Goal: Task Accomplishment & Management: Use online tool/utility

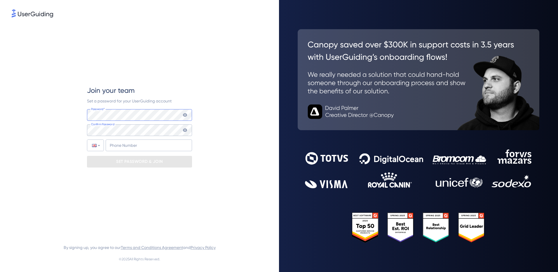
click at [0, 272] on com-1password-button at bounding box center [0, 272] width 0 height 0
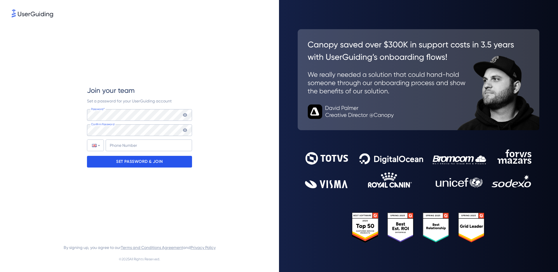
click at [126, 159] on p "SET PASSWORD & JOIN" at bounding box center [139, 161] width 47 height 9
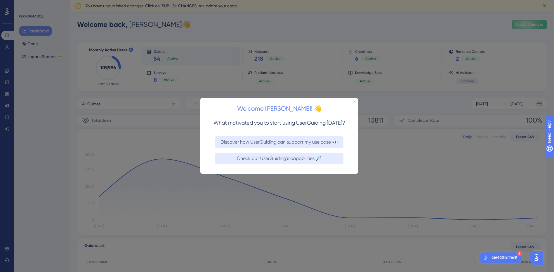
click at [354, 102] on icon "Close Preview" at bounding box center [354, 101] width 2 height 2
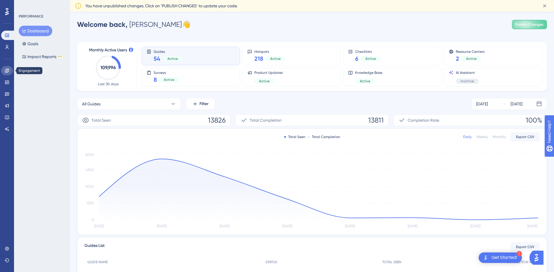
click at [7, 70] on icon at bounding box center [7, 71] width 4 height 4
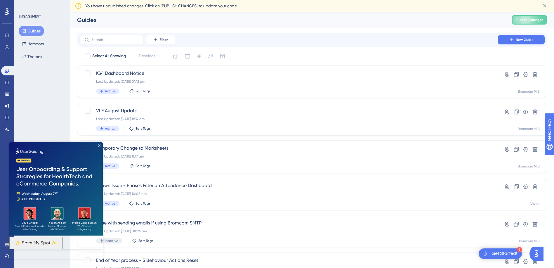
click at [98, 144] on img at bounding box center [55, 188] width 93 height 93
click at [99, 145] on icon "Close Preview" at bounding box center [99, 145] width 2 height 2
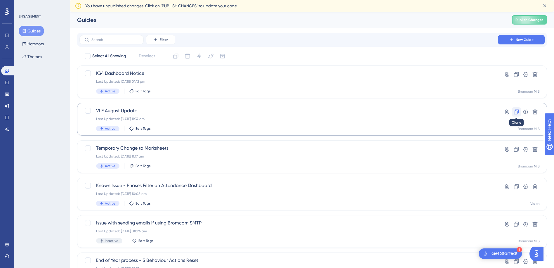
click at [515, 111] on icon at bounding box center [516, 111] width 5 height 5
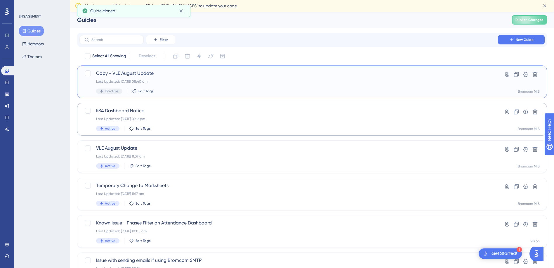
click at [159, 76] on span "Copy - VLE August Update" at bounding box center [288, 73] width 385 height 7
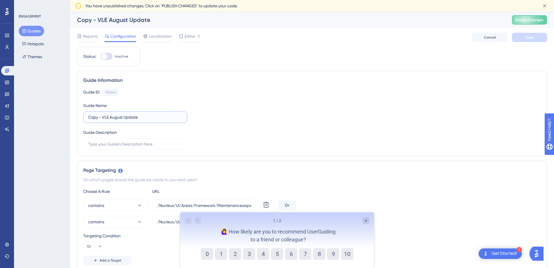
drag, startPoint x: 144, startPoint y: 116, endPoint x: 51, endPoint y: 117, distance: 93.1
click at [366, 220] on icon "Close survey" at bounding box center [365, 220] width 5 height 5
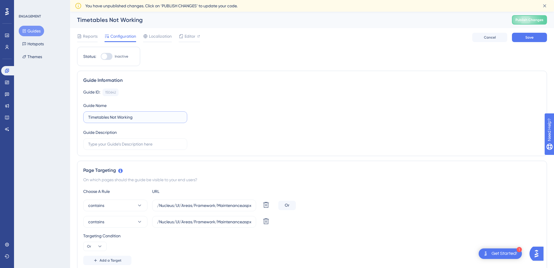
drag, startPoint x: 135, startPoint y: 115, endPoint x: 146, endPoint y: 119, distance: 10.9
click at [137, 115] on input "Timetables Not Working" at bounding box center [135, 117] width 94 height 6
type input "Timetables Not Working - Groups/Staff/Students"
click at [136, 143] on input "text" at bounding box center [135, 144] width 94 height 6
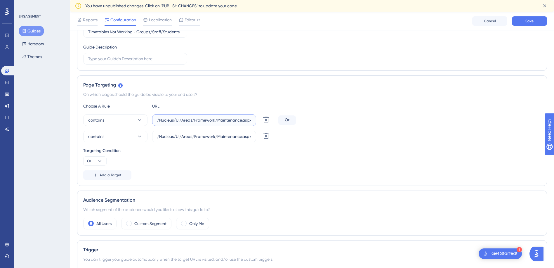
scroll to position [0, 41]
drag, startPoint x: 160, startPoint y: 119, endPoint x: 304, endPoint y: 118, distance: 143.9
click at [304, 118] on div "contains /Nucleus/UI/Areas/Framework/Maintenance.aspx?page=VLECONFEXM Delete Or" at bounding box center [311, 120] width 457 height 12
paste input "Nucleus/UI/Areas/Staff/LessonDashboard.aspx"
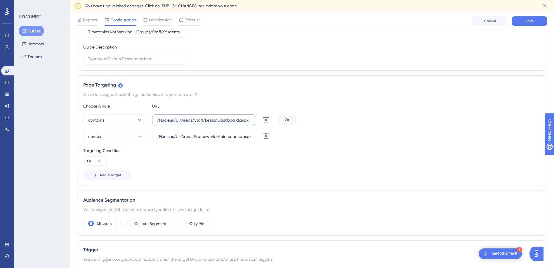
type input "/Nucleus/UI/Areas/Staff/LessonDashboard.aspx"
drag, startPoint x: 159, startPoint y: 138, endPoint x: 314, endPoint y: 143, distance: 155.7
click at [314, 143] on div "Choose A Rule URL contains /Nucleus/UI/Areas/Staff/LessonDashboard.aspx Delete …" at bounding box center [311, 140] width 457 height 77
paste input "People/GroupList.aspx"
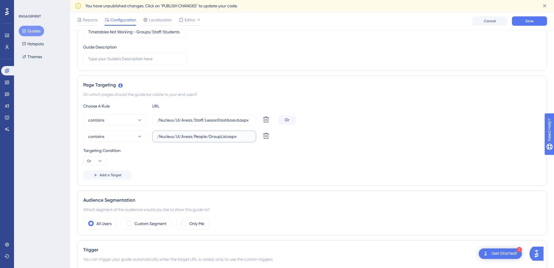
scroll to position [0, 0]
type input "/Nucleus/UI/Areas/People/GroupList.aspx"
click at [106, 175] on span "Add a Target" at bounding box center [111, 175] width 22 height 5
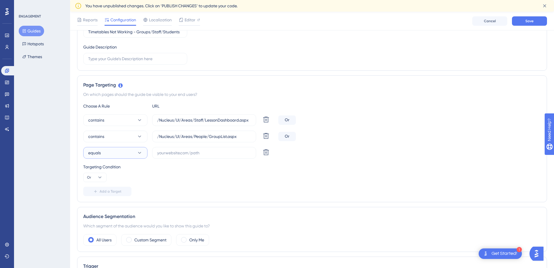
click at [117, 151] on button "equals" at bounding box center [115, 153] width 64 height 12
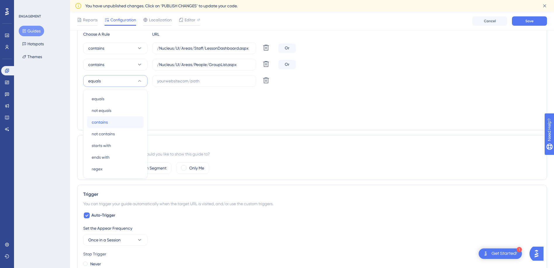
click at [104, 123] on span "contains" at bounding box center [100, 122] width 16 height 7
click at [178, 81] on input "text" at bounding box center [204, 81] width 94 height 6
paste input "[URL][DOMAIN_NAME]"
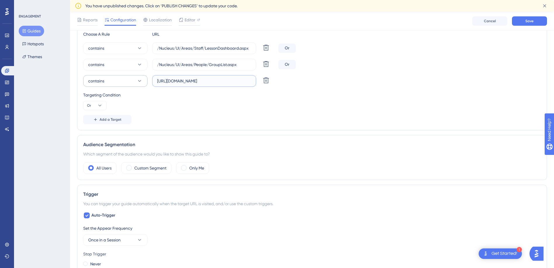
scroll to position [0, 0]
drag, startPoint x: 192, startPoint y: 82, endPoint x: 202, endPoint y: 78, distance: 11.2
click at [95, 81] on div "contains [URL][DOMAIN_NAME] Delete" at bounding box center [179, 81] width 193 height 12
drag, startPoint x: 175, startPoint y: 67, endPoint x: 238, endPoint y: 101, distance: 72.4
click at [110, 67] on div "contains /Nucleus/UI/Areas/People/GroupList.aspx Delete" at bounding box center [179, 65] width 193 height 12
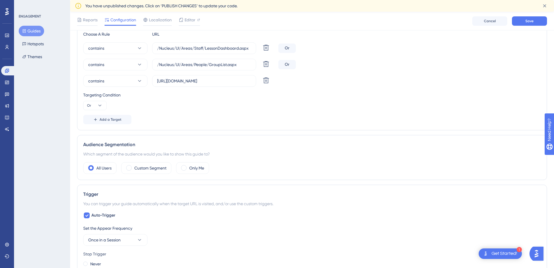
drag, startPoint x: 239, startPoint y: 101, endPoint x: 188, endPoint y: 92, distance: 52.2
click at [238, 101] on div "Targeting Condition Or" at bounding box center [311, 100] width 457 height 19
drag, startPoint x: 216, startPoint y: 81, endPoint x: 128, endPoint y: 80, distance: 88.5
click at [128, 80] on div "contains [URL][DOMAIN_NAME] Delete" at bounding box center [179, 81] width 193 height 12
type input "/Nucleus/UI/Areas/People/StudentList.aspx"
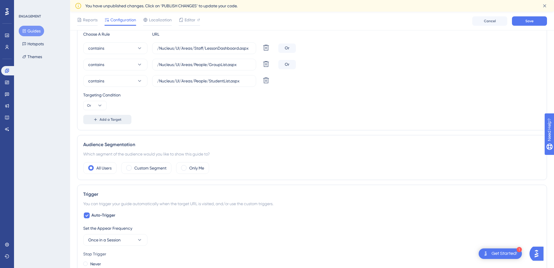
click at [105, 117] on span "Add a Target" at bounding box center [111, 119] width 22 height 5
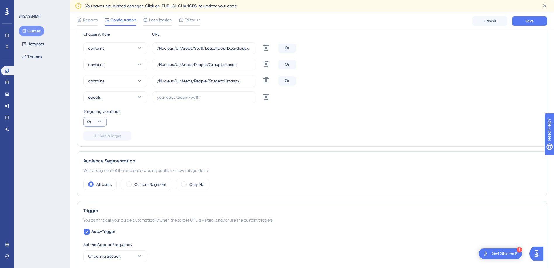
drag, startPoint x: 89, startPoint y: 121, endPoint x: 92, endPoint y: 121, distance: 2.9
click at [90, 121] on span "Or" at bounding box center [89, 121] width 4 height 5
click at [159, 124] on div "Targeting Condition Or And And Or Or" at bounding box center [311, 117] width 457 height 19
click at [121, 99] on button "equals" at bounding box center [115, 97] width 64 height 12
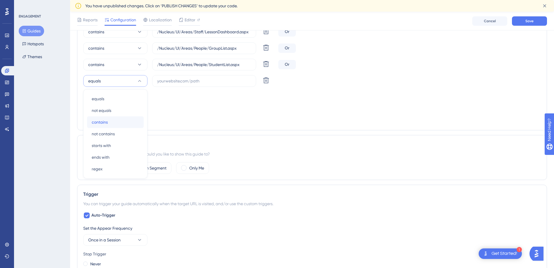
click at [101, 119] on span "contains" at bounding box center [100, 122] width 16 height 7
click at [178, 81] on input "text" at bounding box center [204, 81] width 94 height 6
paste input "/Nucleus/UI/Areas/People/StaffList.aspx"
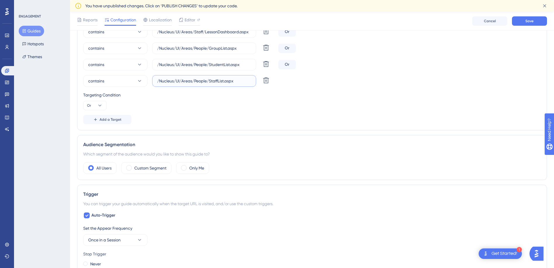
type input "/Nucleus/UI/Areas/People/StaffList.aspx"
click at [307, 111] on div "Choose A Rule URL contains /Nucleus/UI/Areas/Staff/LessonDashboard.aspx Delete …" at bounding box center [311, 69] width 457 height 110
click at [131, 167] on span at bounding box center [129, 168] width 6 height 6
click at [133, 166] on input "radio" at bounding box center [133, 166] width 0 height 0
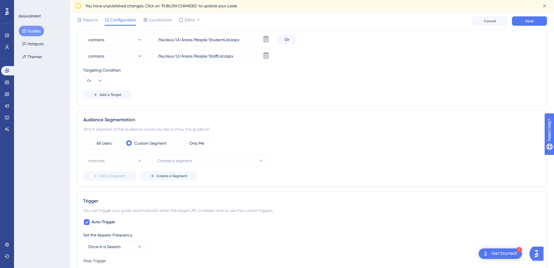
scroll to position [234, 0]
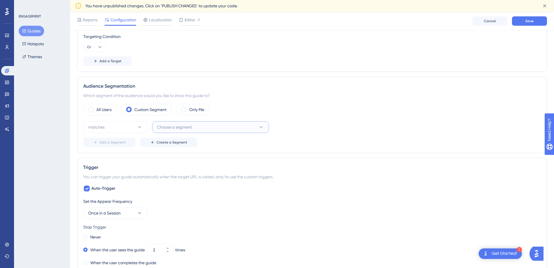
click at [182, 126] on span "Choose a segment" at bounding box center [174, 126] width 35 height 7
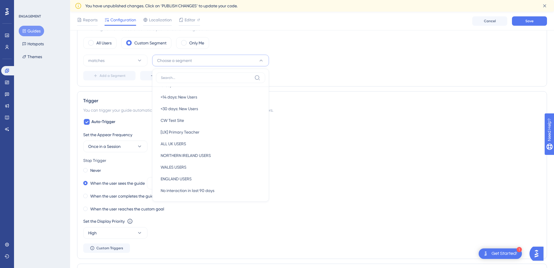
scroll to position [243, 0]
click at [119, 62] on button "matches" at bounding box center [115, 61] width 64 height 12
click at [109, 90] on span "doesn't match" at bounding box center [105, 89] width 27 height 7
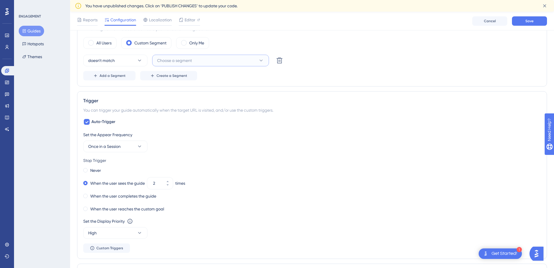
click at [199, 60] on button "Choose a segment" at bounding box center [210, 61] width 117 height 12
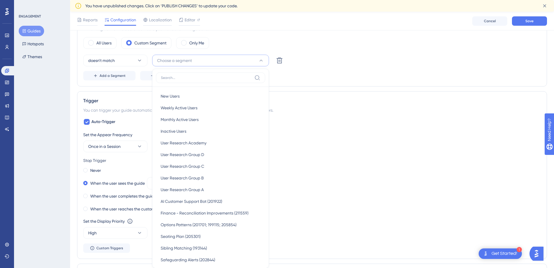
scroll to position [328, 0]
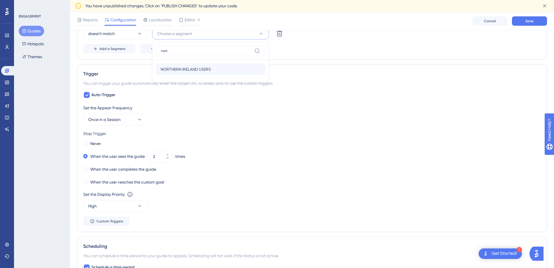
type input "nort"
click at [191, 72] on span "NORTHERN IRELAND USERS" at bounding box center [186, 69] width 50 height 7
click at [109, 119] on span "Once in a Session" at bounding box center [104, 119] width 32 height 7
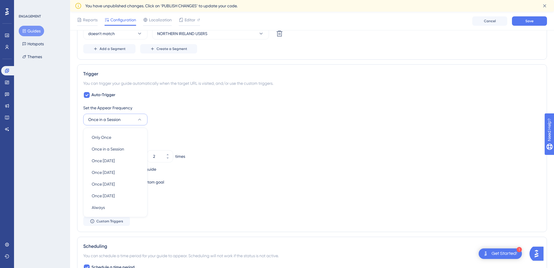
scroll to position [366, 0]
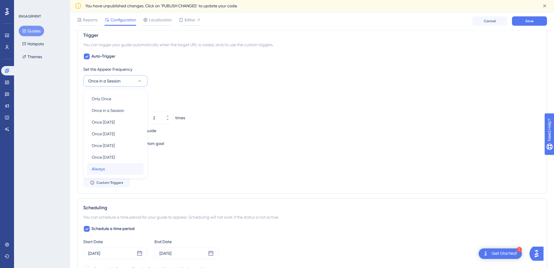
click at [105, 166] on div "Always Always" at bounding box center [115, 169] width 47 height 12
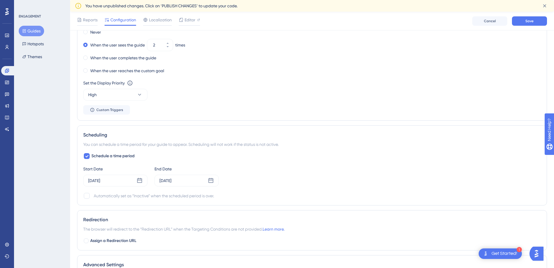
scroll to position [454, 0]
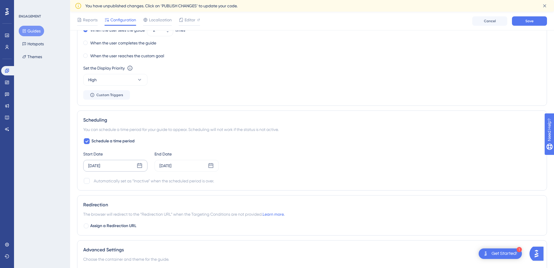
click at [142, 163] on icon at bounding box center [140, 166] width 6 height 6
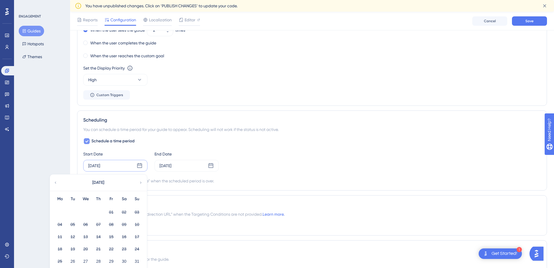
click at [88, 139] on div at bounding box center [87, 141] width 6 height 6
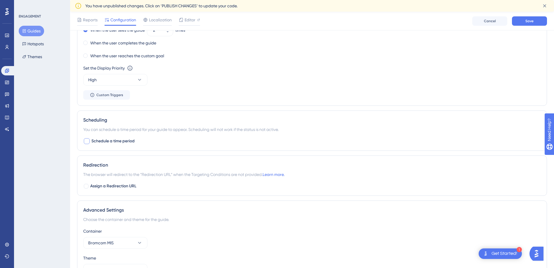
click at [87, 140] on div at bounding box center [87, 141] width 6 height 6
checkbox input "true"
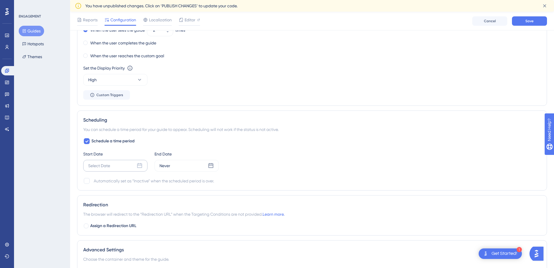
click at [143, 164] on div "Select Date" at bounding box center [115, 166] width 64 height 12
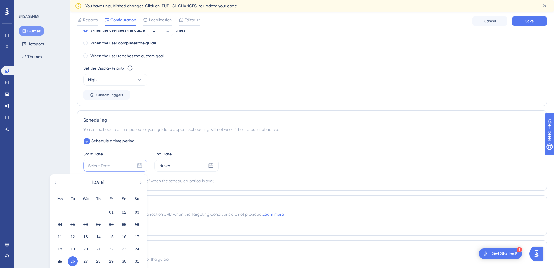
click at [71, 261] on button "26" at bounding box center [73, 261] width 10 height 10
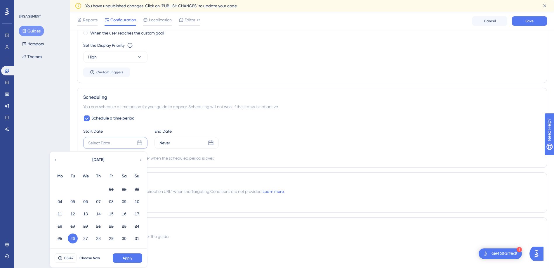
scroll to position [512, 0]
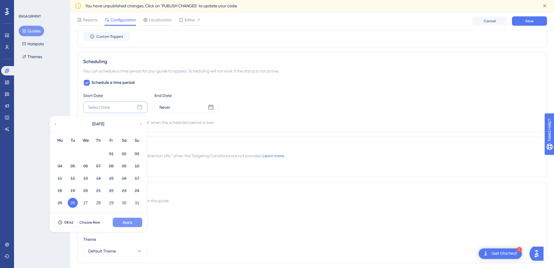
click at [130, 225] on button "Apply" at bounding box center [127, 221] width 29 height 9
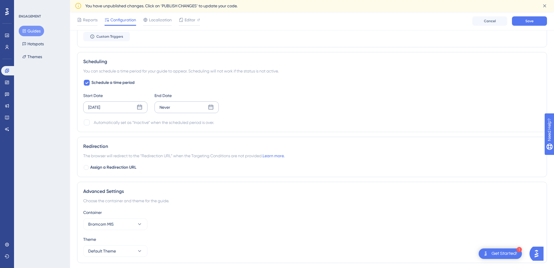
click at [212, 109] on icon at bounding box center [210, 107] width 5 height 5
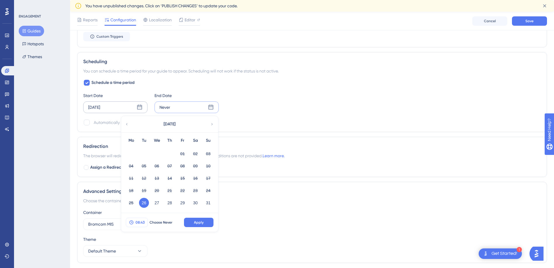
click at [138, 223] on span "08:43" at bounding box center [139, 222] width 9 height 5
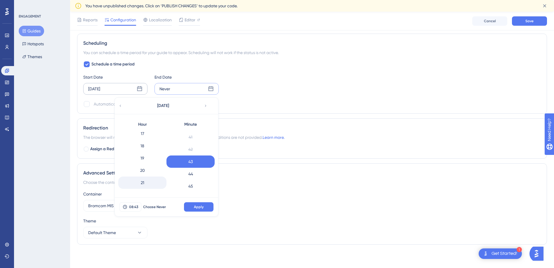
scroll to position [232, 0]
drag, startPoint x: 144, startPoint y: 185, endPoint x: 179, endPoint y: 185, distance: 34.4
click at [145, 185] on div "23" at bounding box center [142, 186] width 48 height 12
click at [184, 185] on div "45" at bounding box center [190, 186] width 48 height 12
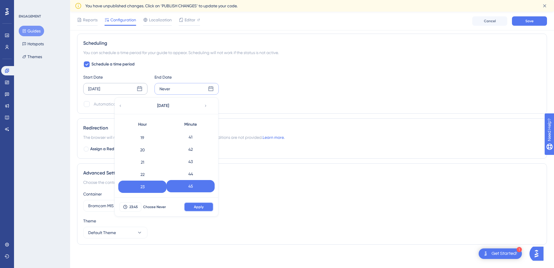
click at [196, 205] on span "Apply" at bounding box center [199, 206] width 10 height 5
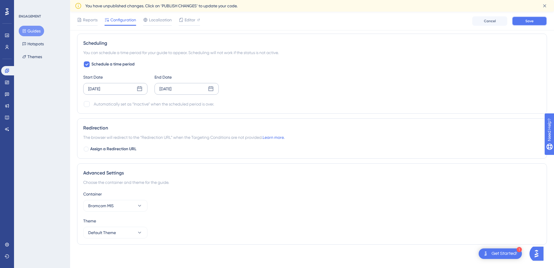
click at [524, 24] on button "Save" at bounding box center [529, 20] width 35 height 9
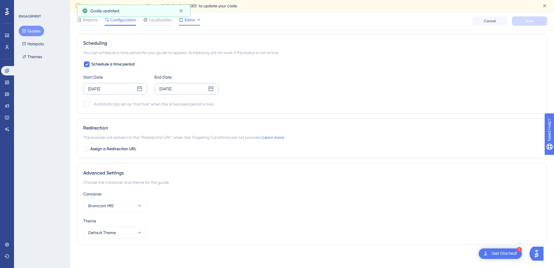
click at [182, 18] on icon at bounding box center [181, 20] width 5 height 5
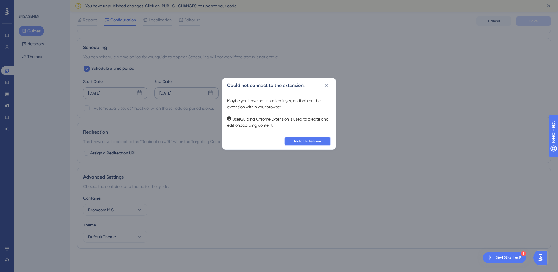
click at [307, 144] on button "Install Extension" at bounding box center [307, 141] width 47 height 9
click at [325, 88] on icon at bounding box center [326, 86] width 6 height 6
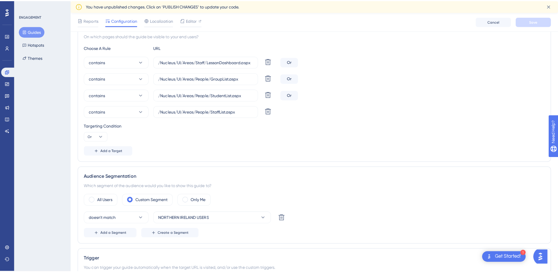
scroll to position [0, 0]
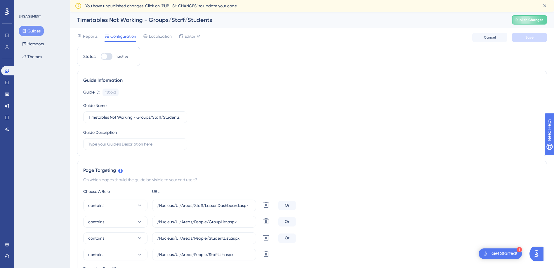
drag, startPoint x: 270, startPoint y: 54, endPoint x: 327, endPoint y: 54, distance: 56.3
click at [6, 10] on icon at bounding box center [7, 12] width 4 height 8
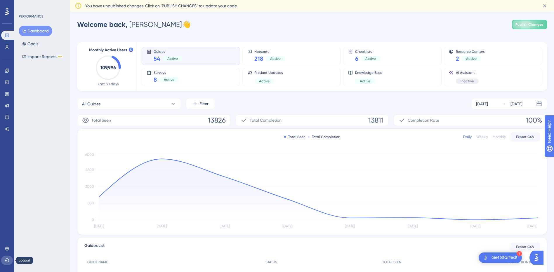
click at [5, 260] on icon at bounding box center [7, 260] width 5 height 5
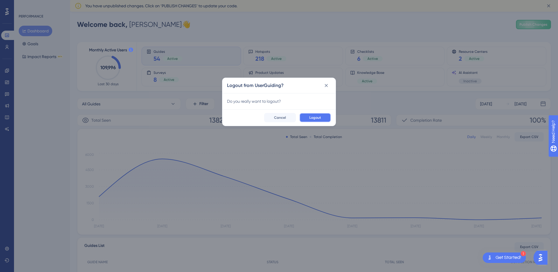
click at [329, 116] on button "Logout" at bounding box center [316, 117] width 32 height 9
